Goal: Task Accomplishment & Management: Complete application form

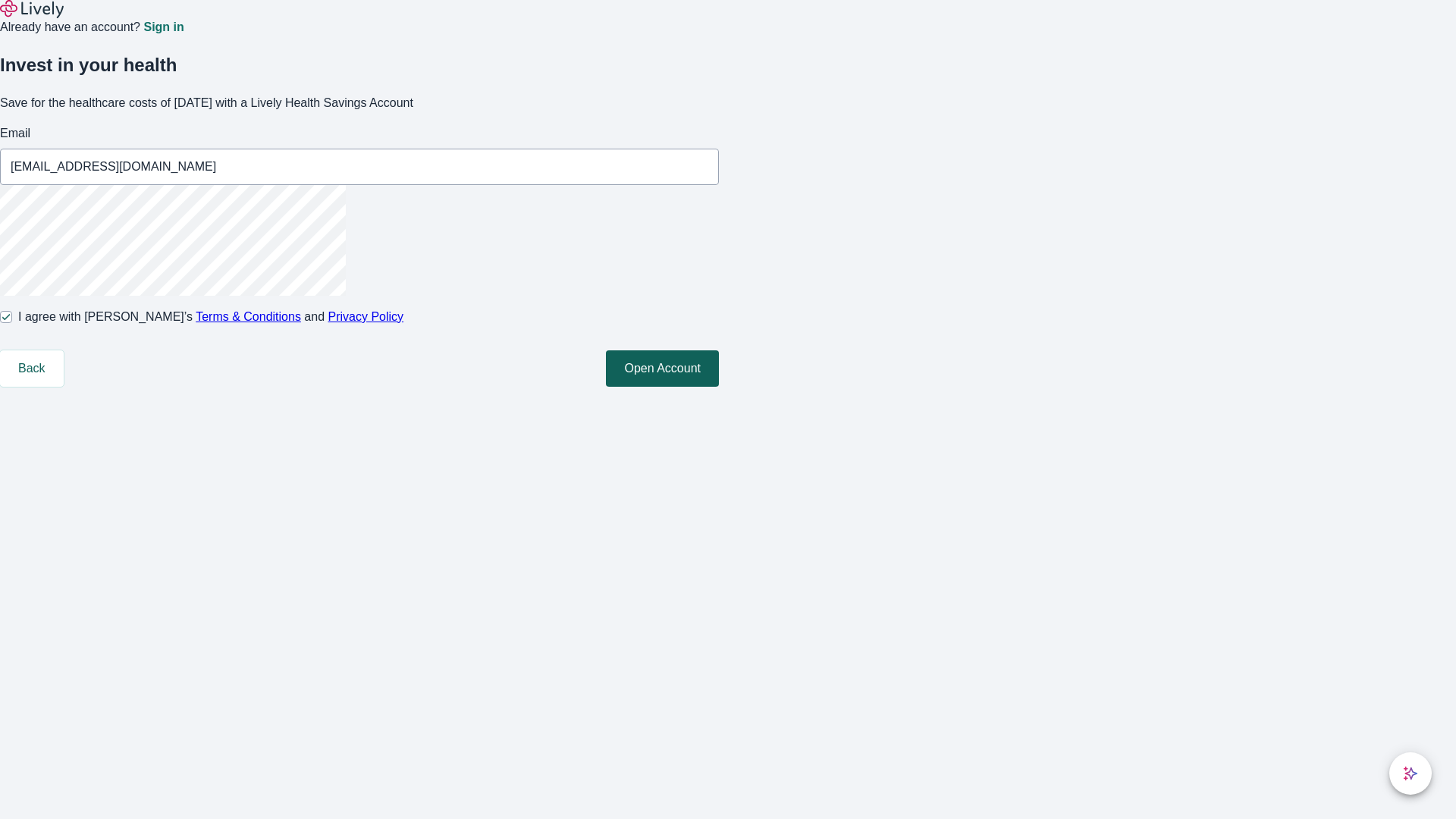
click at [718, 387] on button "Open Account" at bounding box center [661, 367] width 113 height 36
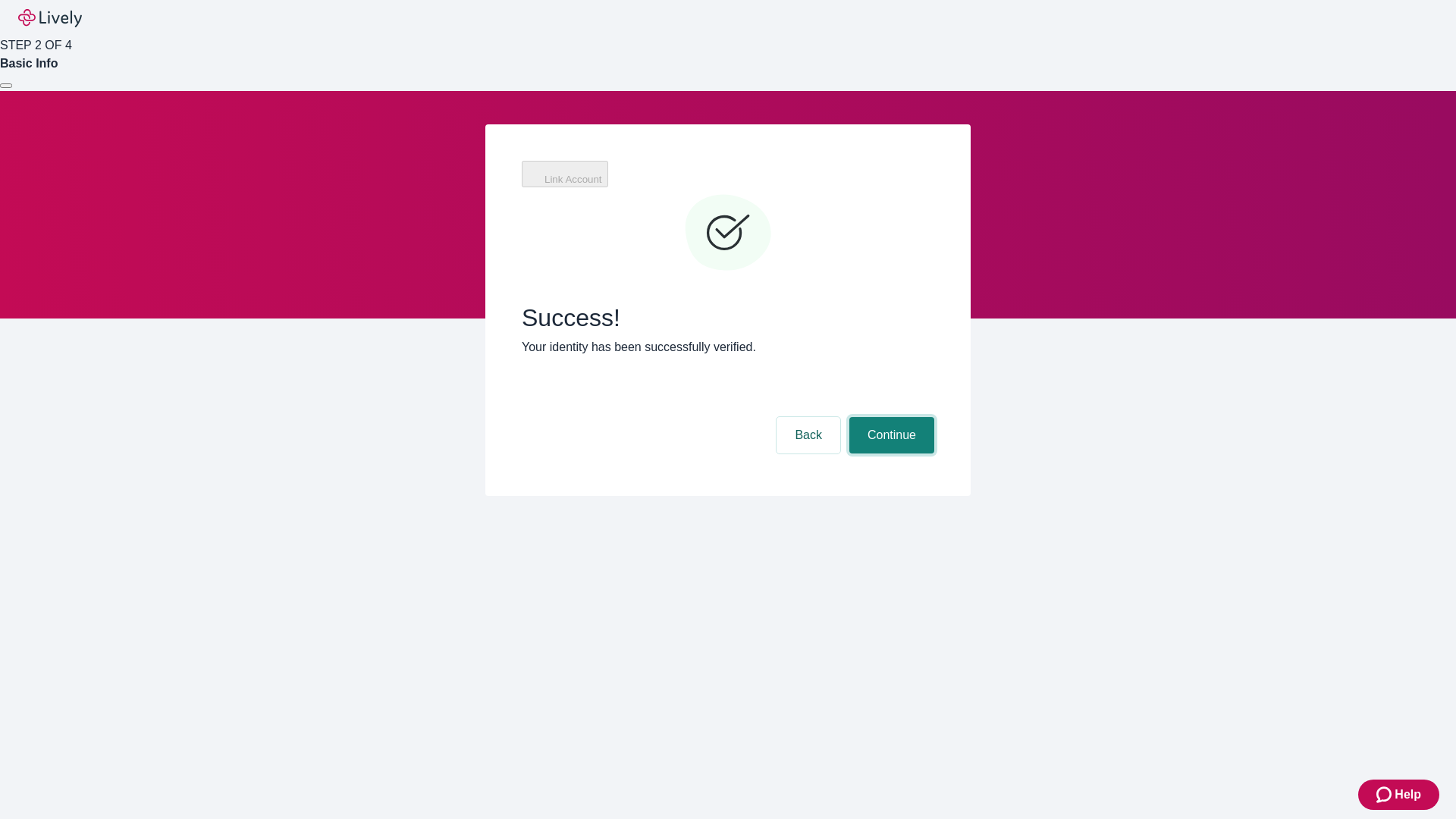
click at [890, 417] on button "Continue" at bounding box center [892, 435] width 85 height 36
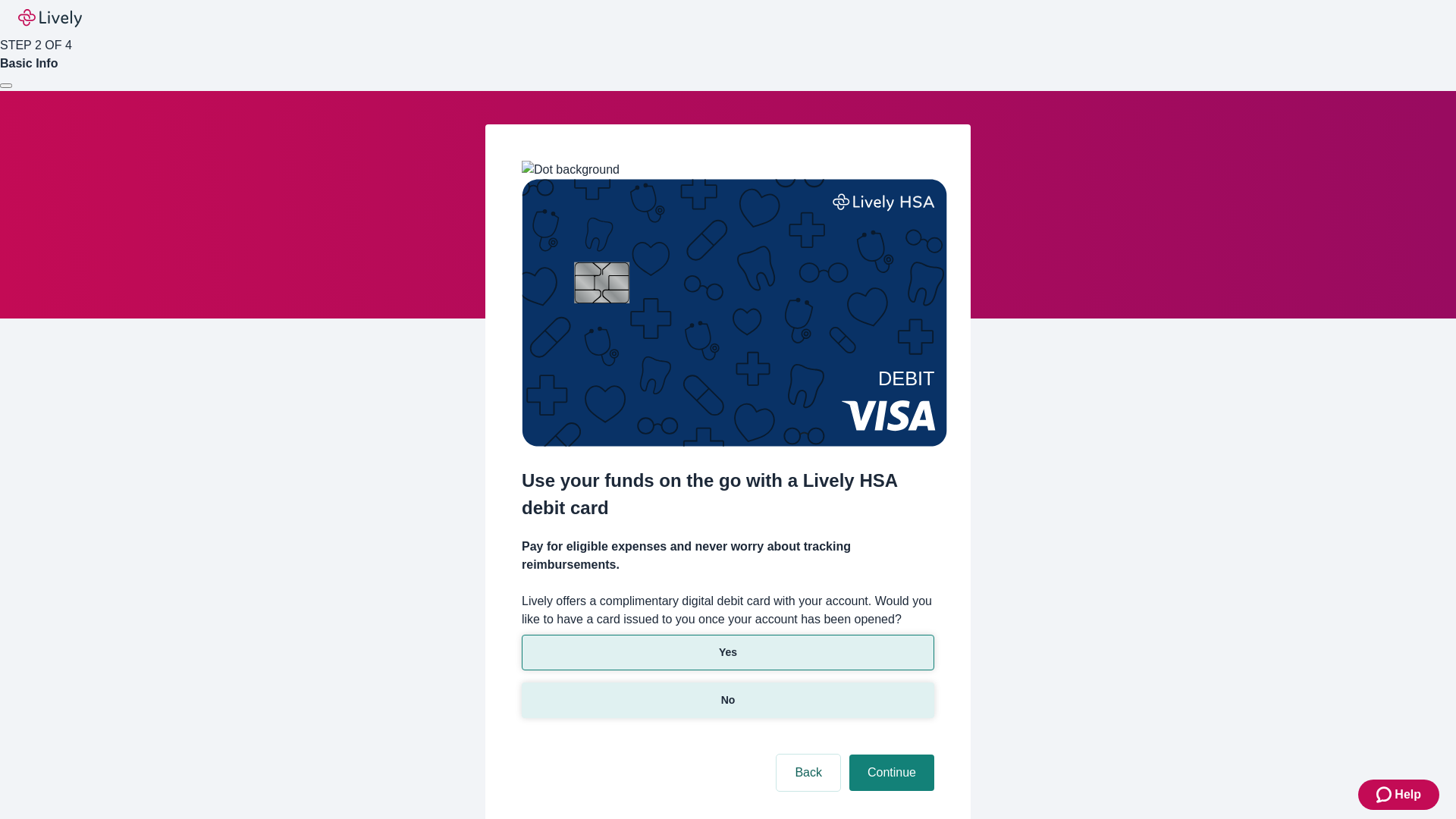
click at [727, 692] on p "No" at bounding box center [728, 699] width 15 height 16
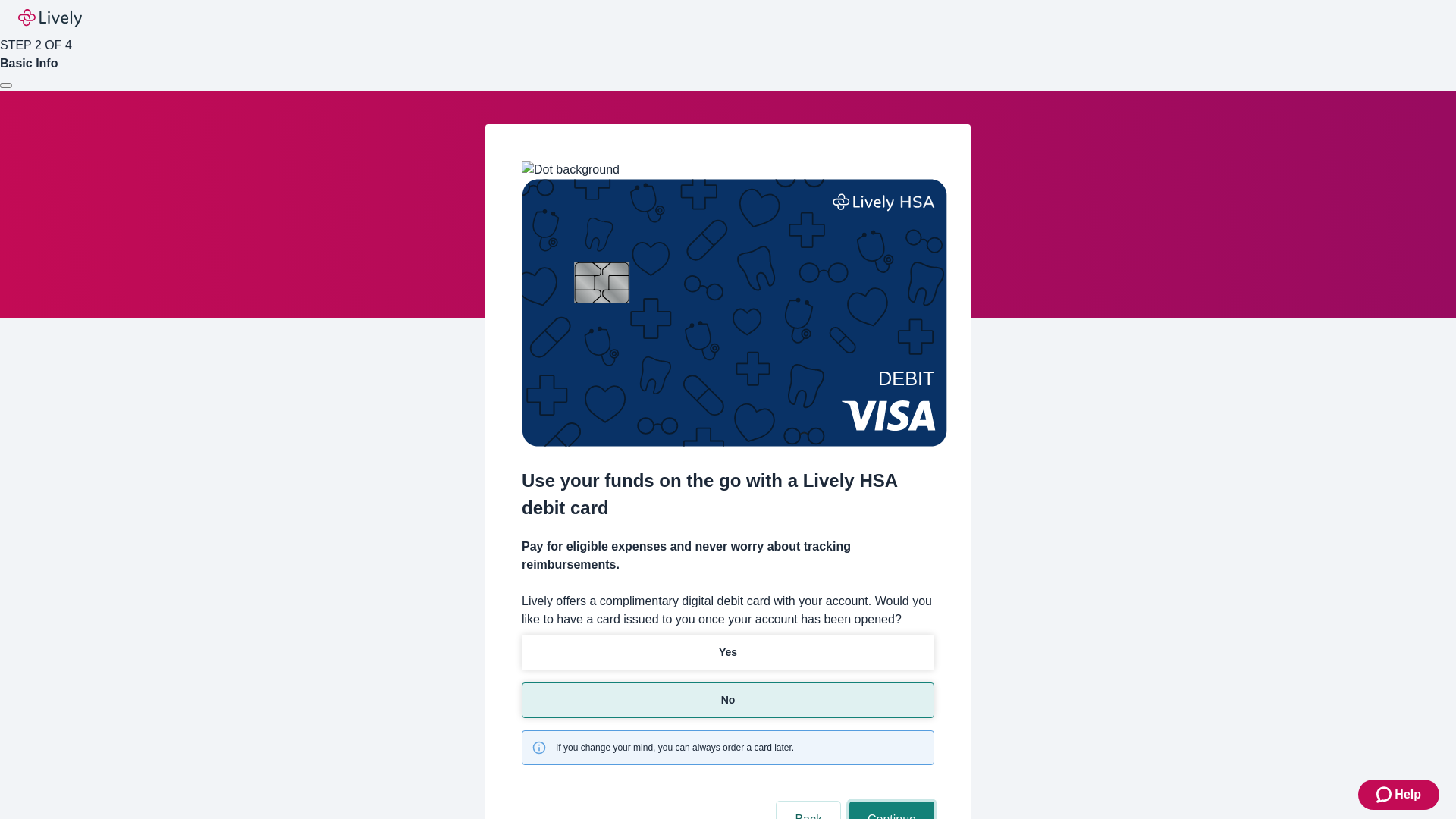
click at [890, 801] on button "Continue" at bounding box center [892, 819] width 85 height 36
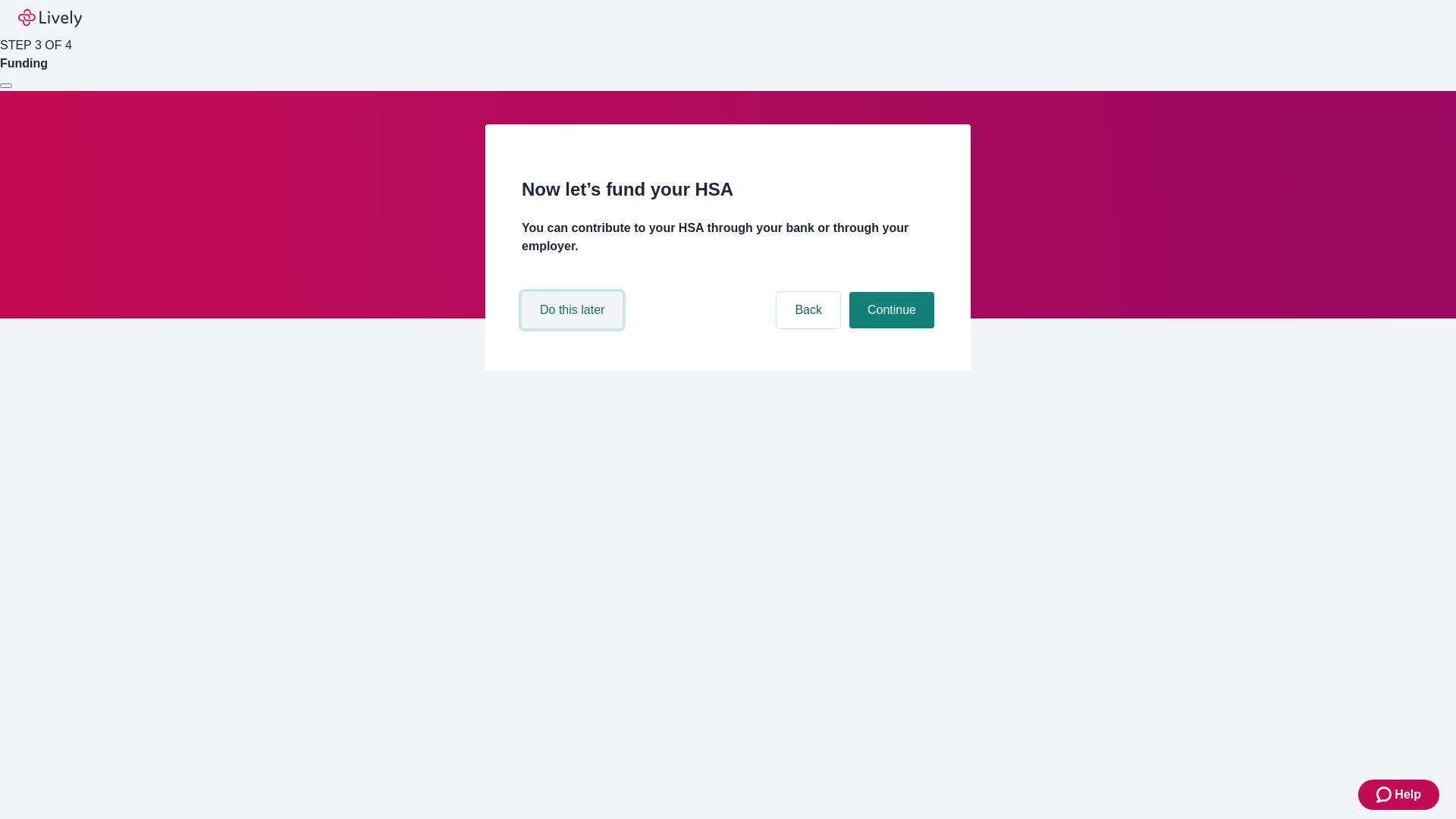
click at [574, 328] on button "Do this later" at bounding box center [571, 310] width 101 height 36
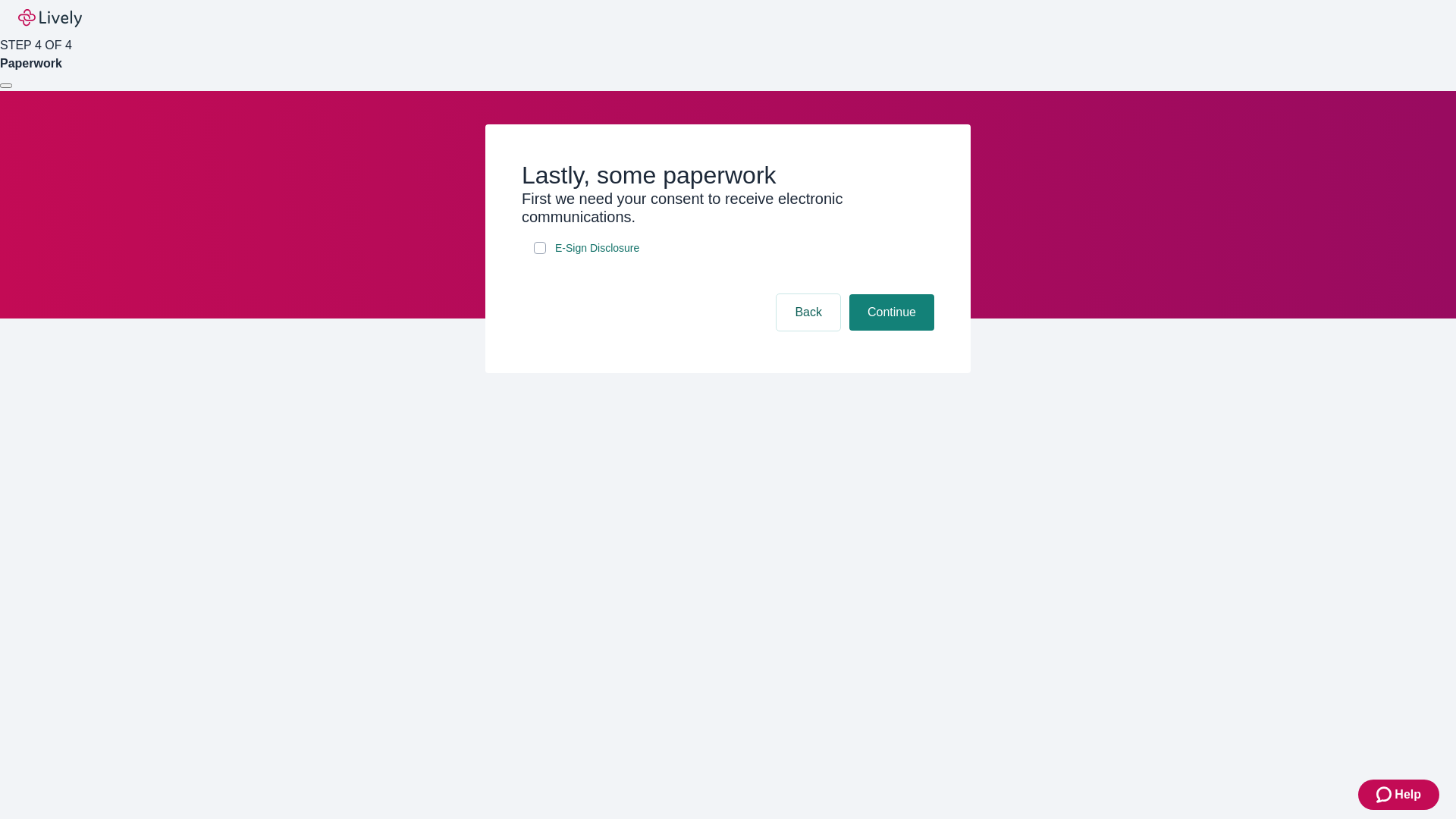
click at [540, 254] on input "E-Sign Disclosure" at bounding box center [540, 248] width 12 height 12
checkbox input "true"
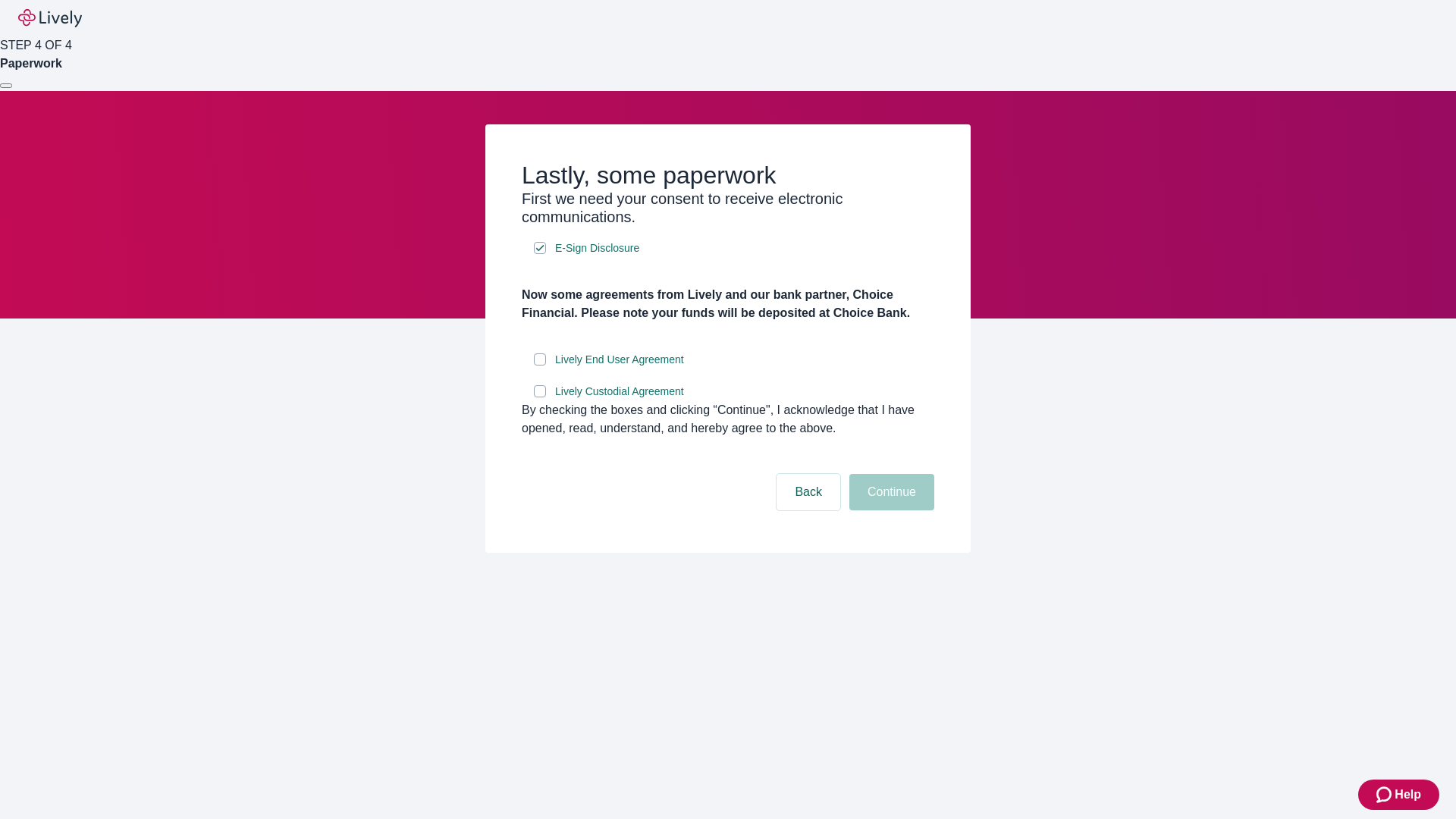
click at [540, 365] on input "Lively End User Agreement" at bounding box center [540, 360] width 12 height 12
checkbox input "true"
click at [540, 397] on input "Lively Custodial Agreement" at bounding box center [540, 391] width 12 height 12
checkbox input "true"
click at [890, 510] on button "Continue" at bounding box center [892, 492] width 85 height 36
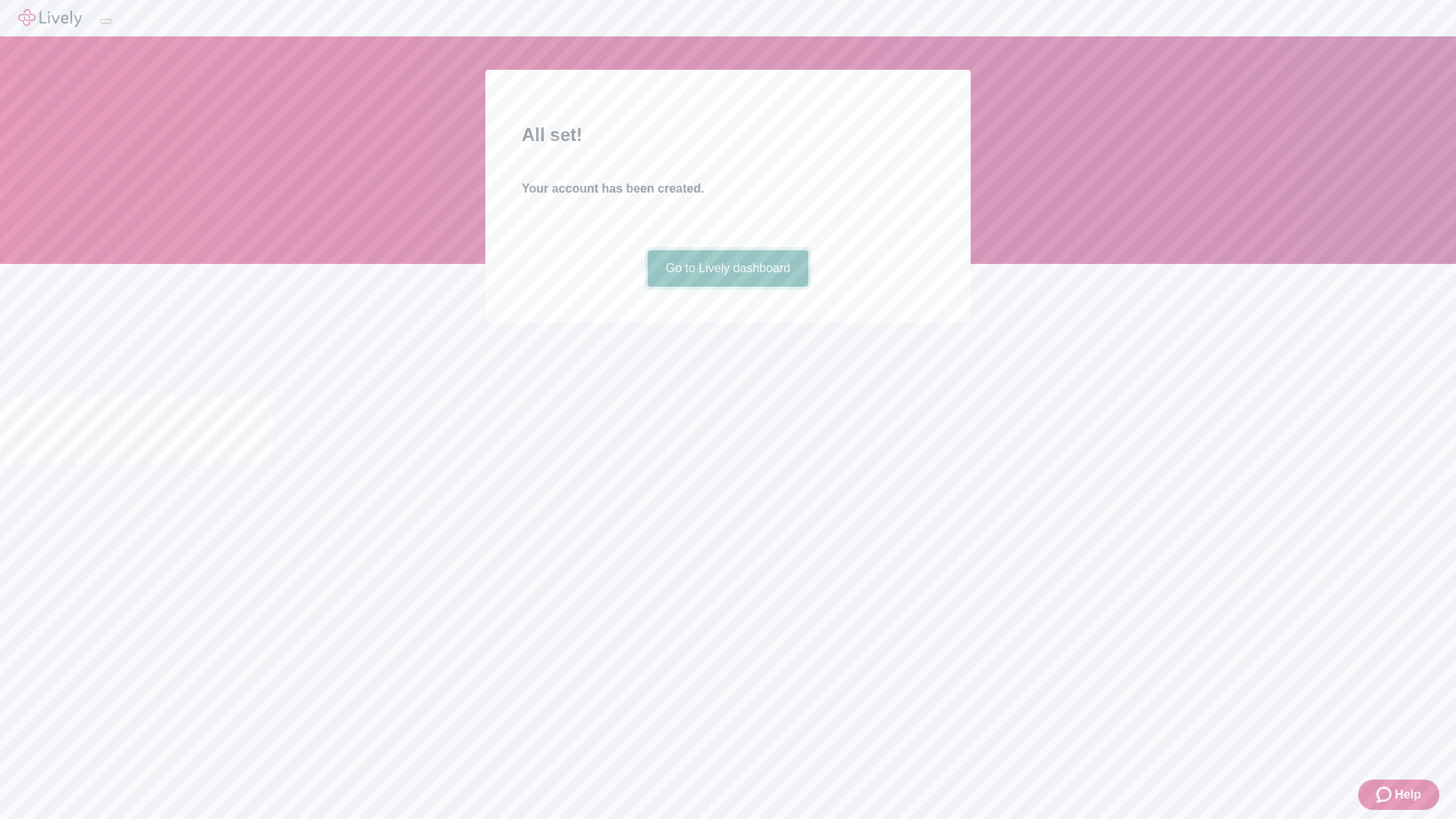
click at [727, 286] on link "Go to Lively dashboard" at bounding box center [728, 267] width 162 height 36
